Goal: Transaction & Acquisition: Purchase product/service

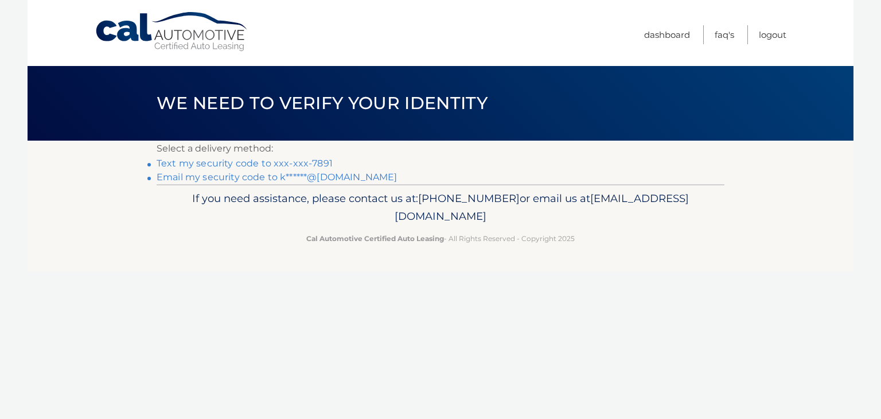
click at [239, 163] on link "Text my security code to xxx-xxx-7891" at bounding box center [245, 163] width 176 height 11
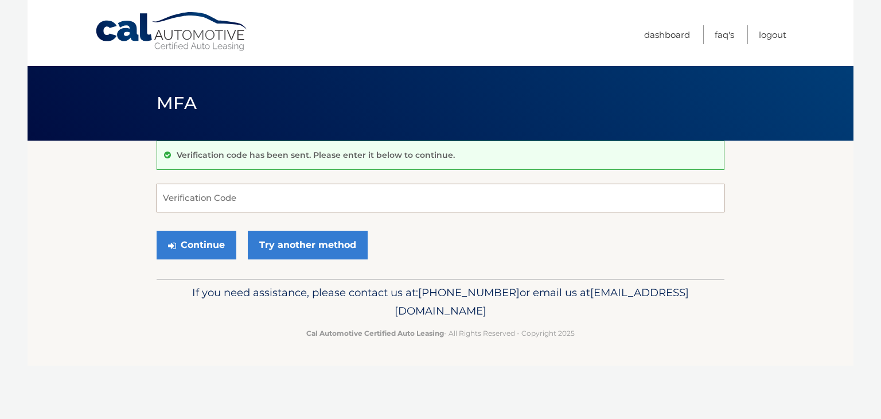
click at [237, 193] on input "Verification Code" at bounding box center [441, 198] width 568 height 29
type input "582784"
click at [157, 231] on button "Continue" at bounding box center [197, 245] width 80 height 29
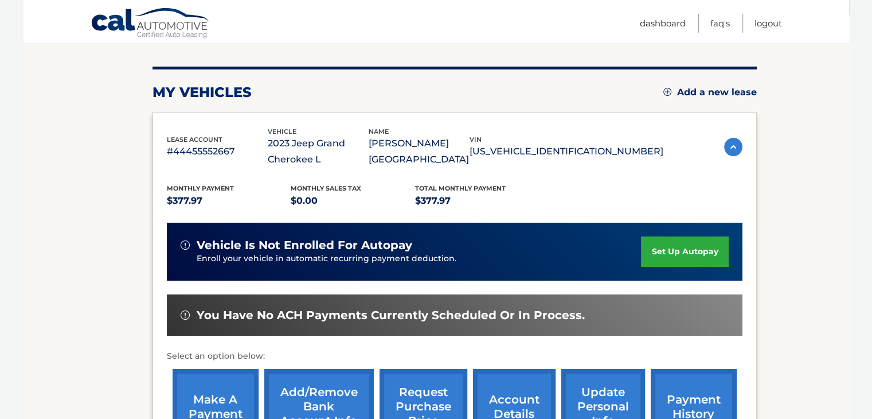
scroll to position [229, 0]
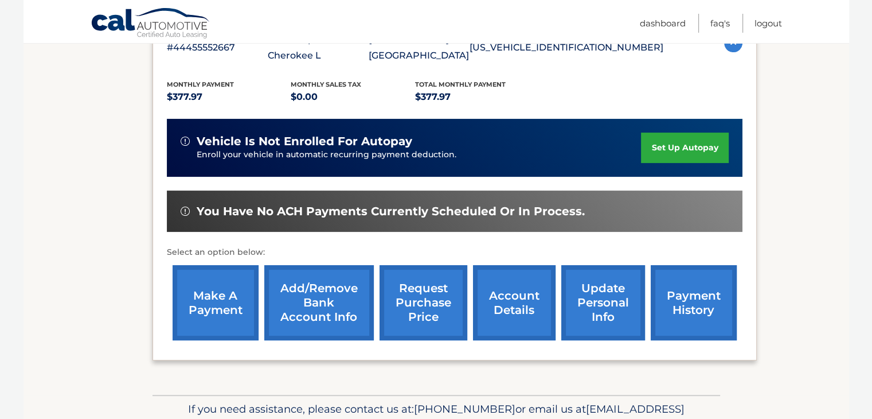
click at [220, 294] on link "make a payment" at bounding box center [216, 302] width 86 height 75
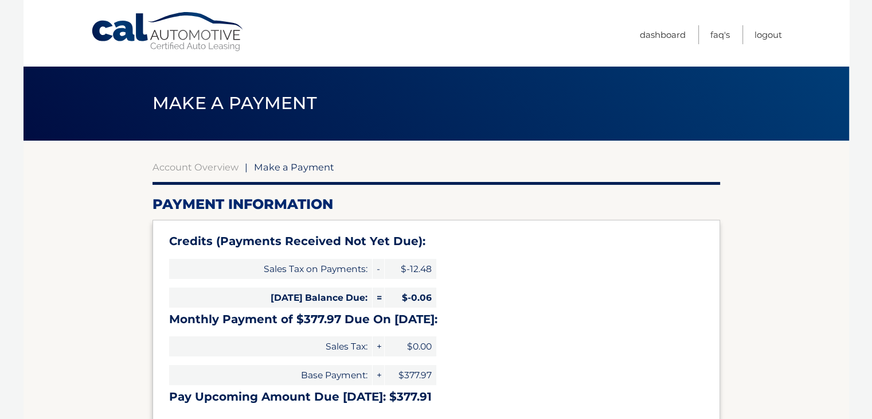
select select "MTIxM2IyYzUtM2NhZC00NDA0LWExYWQtZDgxMTVkNDUwZDQx"
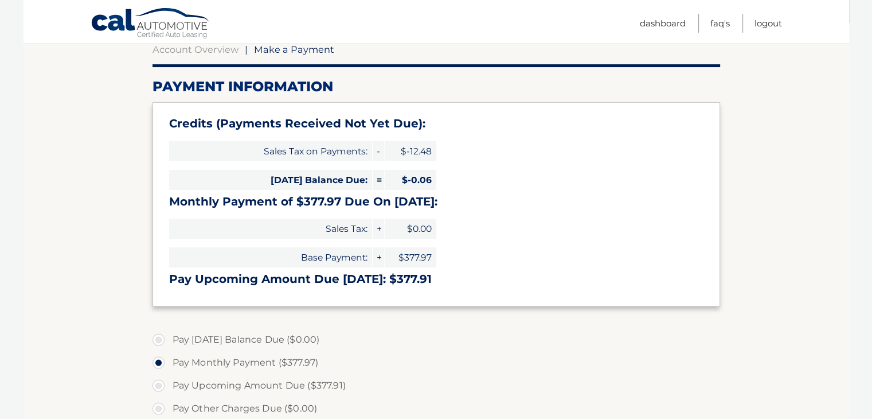
scroll to position [172, 0]
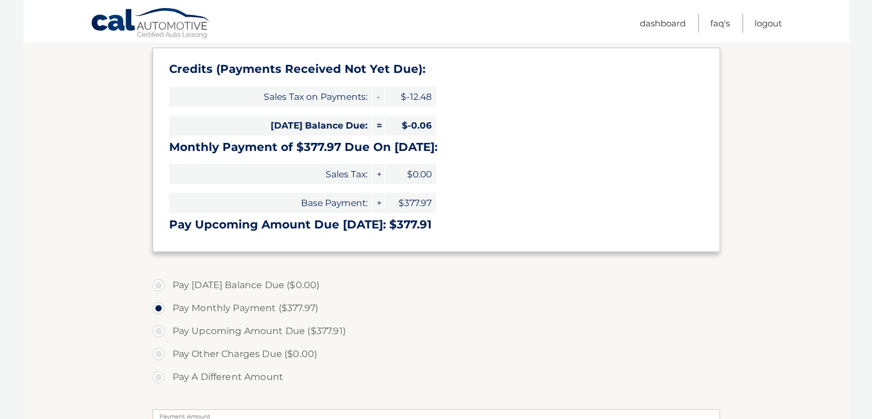
click at [161, 333] on label "Pay Upcoming Amount Due ($377.91)" at bounding box center [437, 330] width 568 height 23
click at [161, 333] on input "Pay Upcoming Amount Due ($377.91)" at bounding box center [162, 328] width 11 height 18
radio input "true"
type input "377.91"
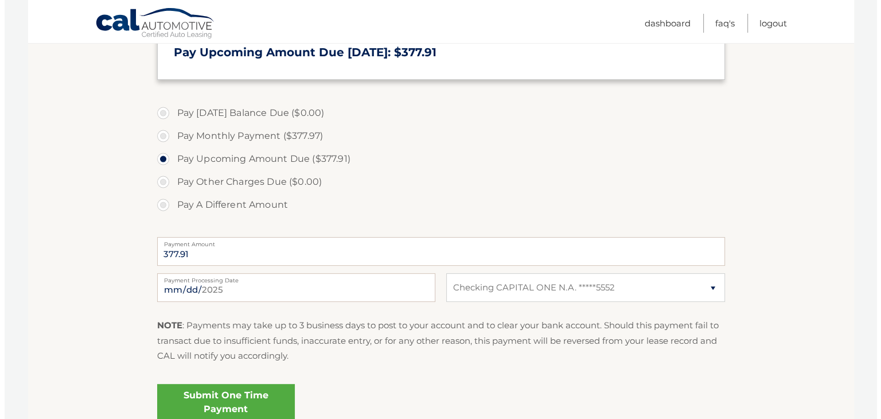
scroll to position [401, 0]
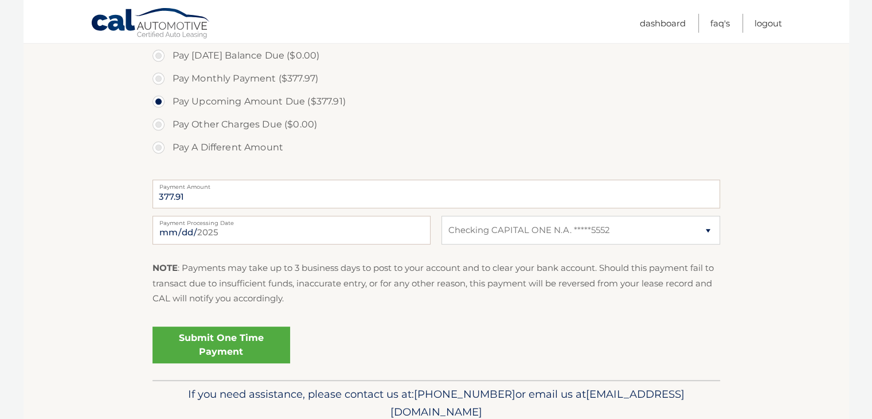
click at [225, 349] on link "Submit One Time Payment" at bounding box center [222, 344] width 138 height 37
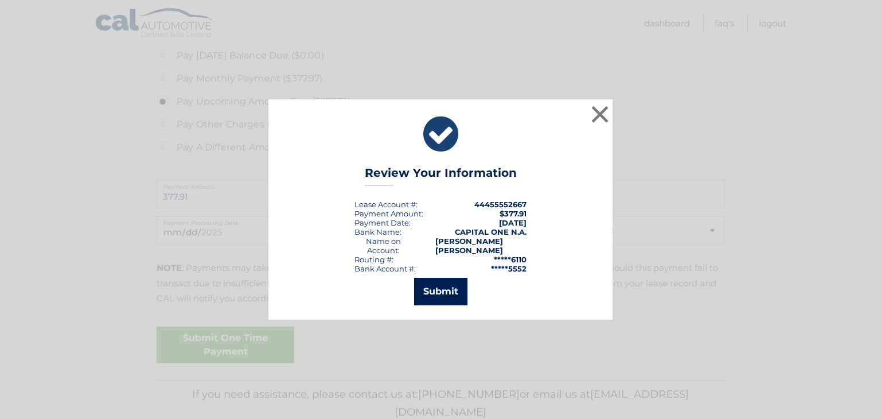
click at [444, 297] on button "Submit" at bounding box center [440, 292] width 53 height 28
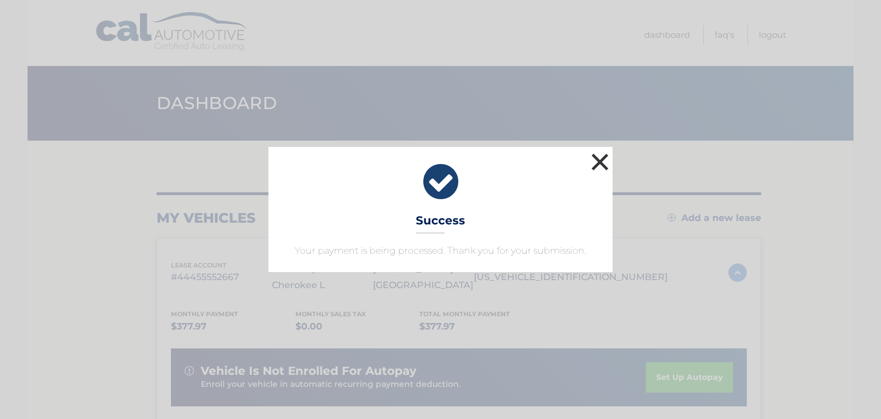
click at [601, 161] on button "×" at bounding box center [599, 161] width 23 height 23
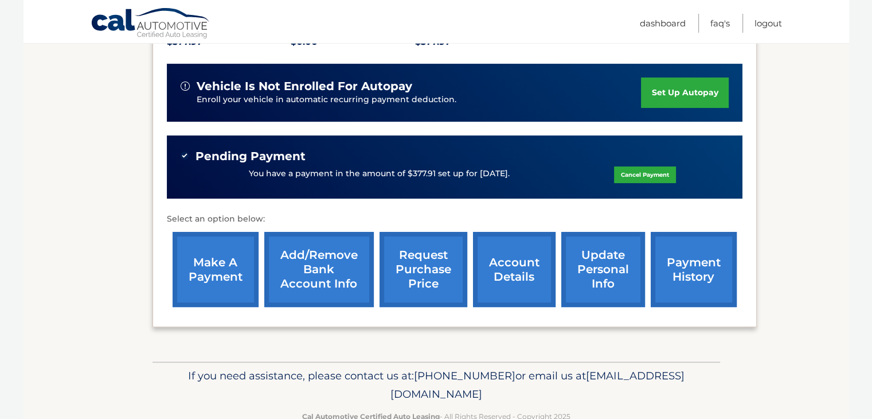
scroll to position [287, 0]
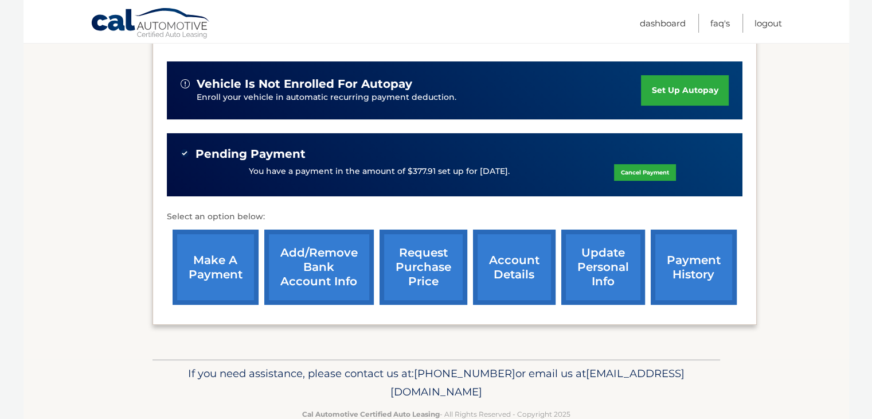
click at [703, 267] on link "payment history" at bounding box center [694, 266] width 86 height 75
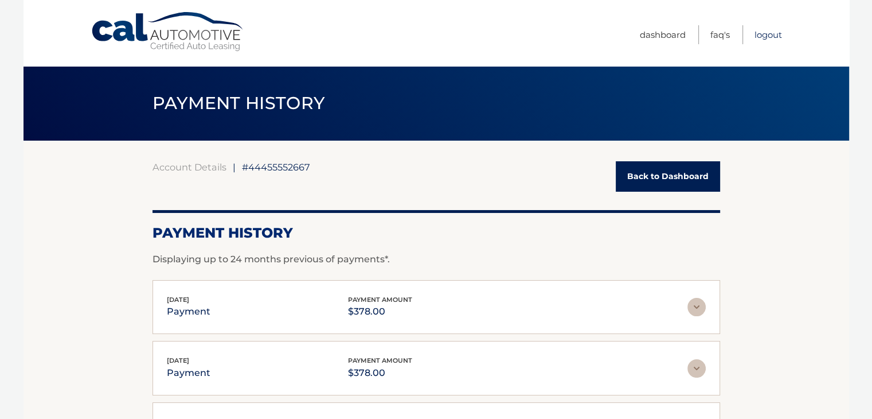
click at [774, 33] on link "Logout" at bounding box center [769, 34] width 28 height 19
